Goal: Find specific page/section: Find specific page/section

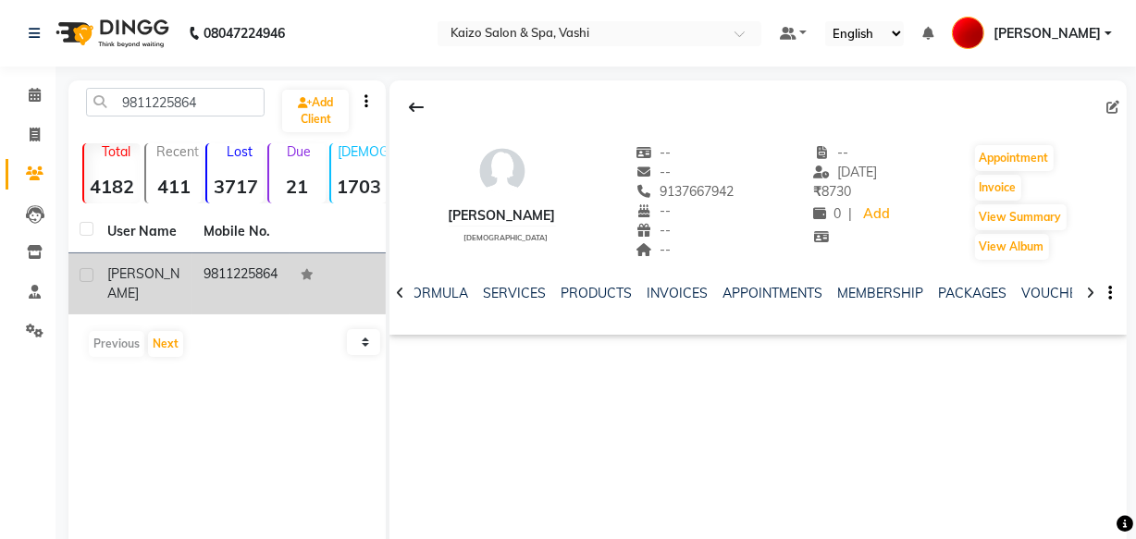
type input "9811225864"
click at [217, 277] on td "9811225864" at bounding box center [240, 283] width 96 height 61
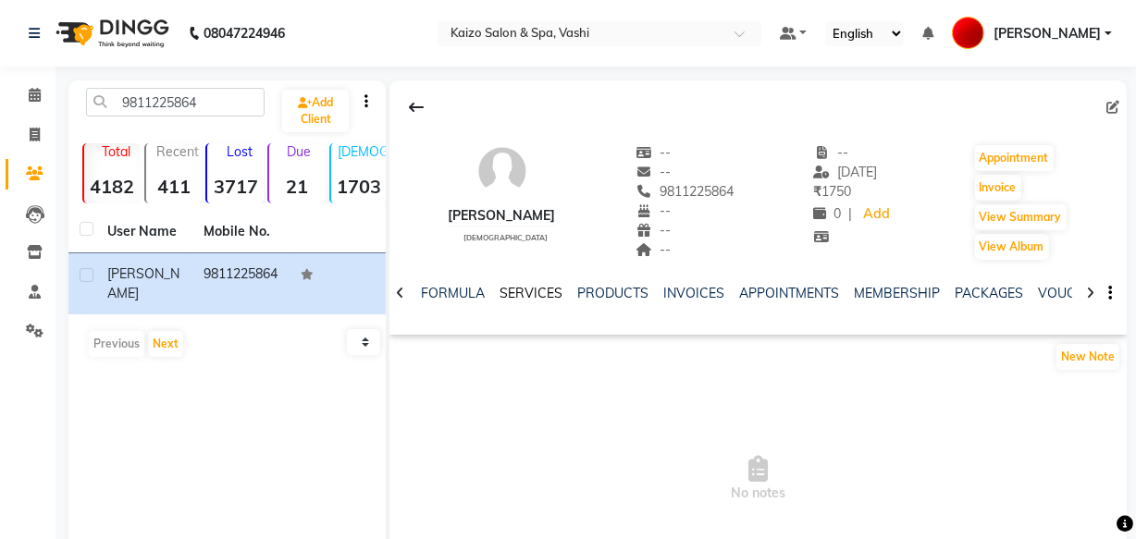
click at [535, 291] on link "SERVICES" at bounding box center [530, 293] width 63 height 17
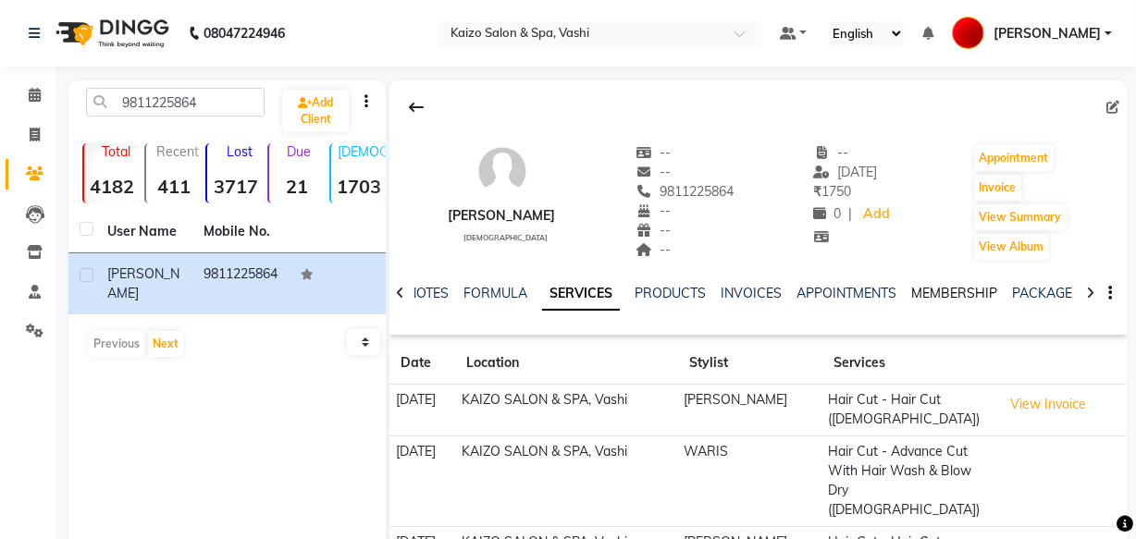
click at [936, 289] on link "MEMBERSHIP" at bounding box center [954, 293] width 86 height 17
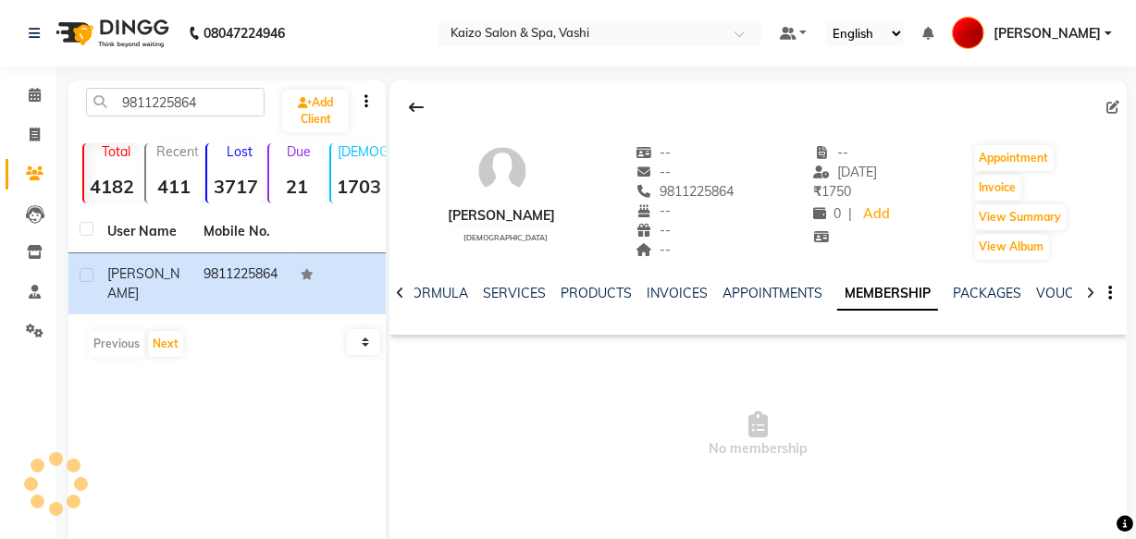
click at [404, 296] on div at bounding box center [399, 292] width 21 height 36
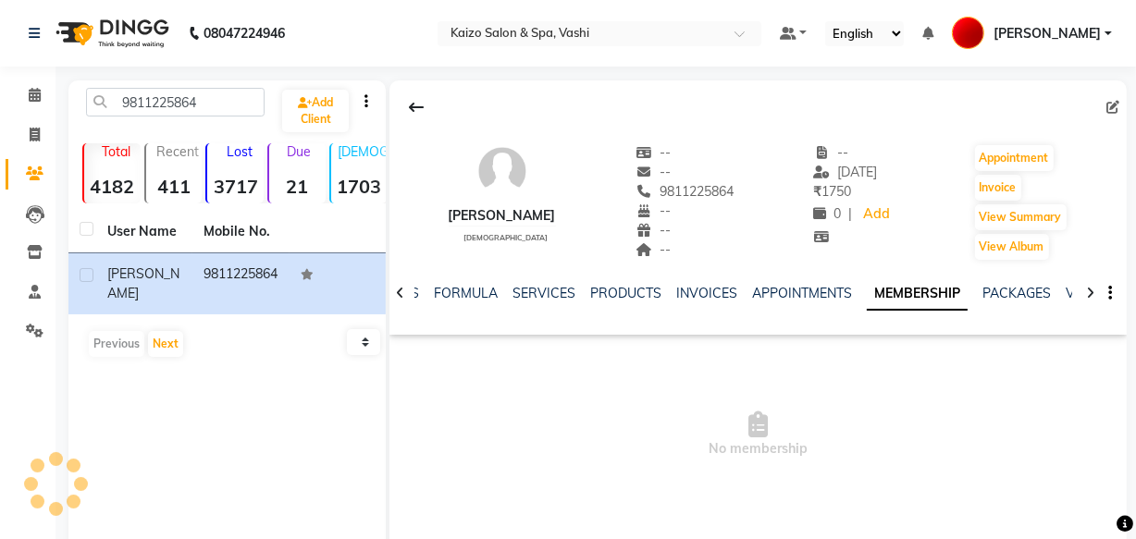
click at [399, 297] on icon at bounding box center [400, 293] width 8 height 13
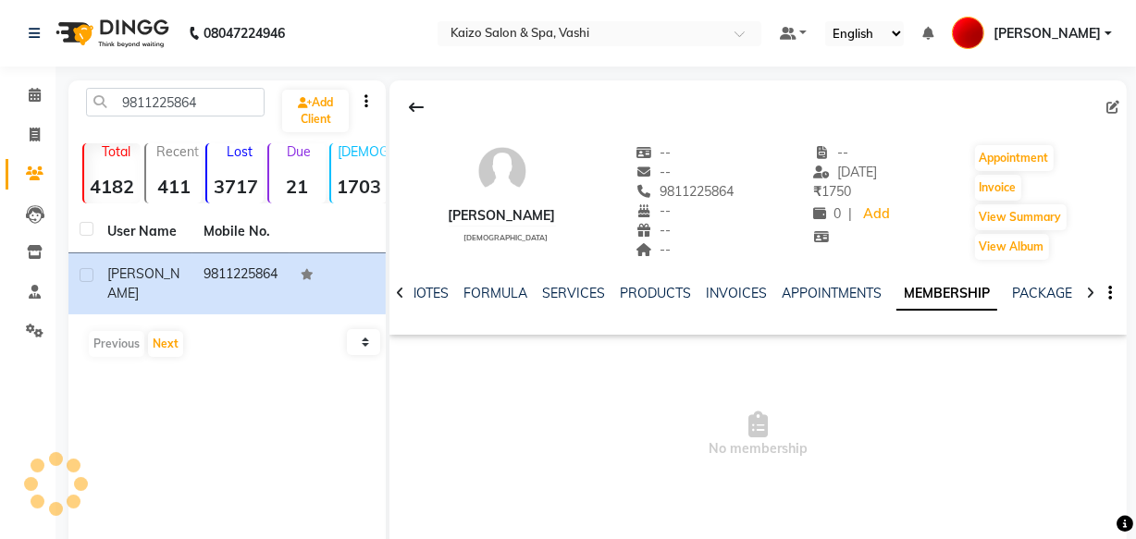
click at [399, 297] on icon at bounding box center [400, 293] width 8 height 13
click at [399, 297] on div "NOTES FORMULA SERVICES PRODUCTS INVOICES APPOINTMENTS MEMBERSHIP PACKAGES VOUCH…" at bounding box center [757, 294] width 737 height 64
